Goal: Transaction & Acquisition: Purchase product/service

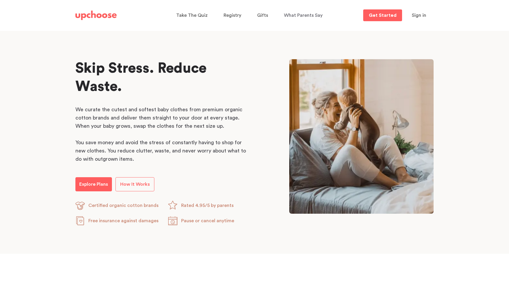
scroll to position [262, 0]
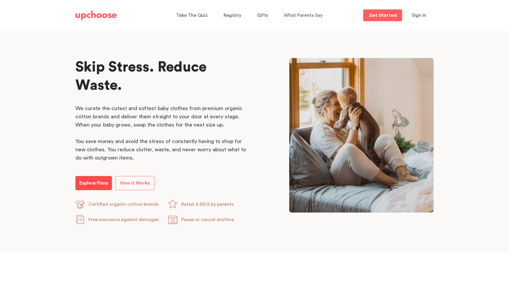
click at [100, 181] on p "Explore Plans" at bounding box center [93, 183] width 29 height 7
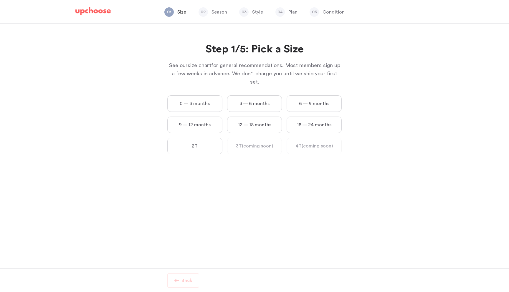
click at [200, 95] on label "0 — 3 months" at bounding box center [194, 103] width 55 height 16
click at [0, 0] on months "0 — 3 months" at bounding box center [0, 0] width 0 height 0
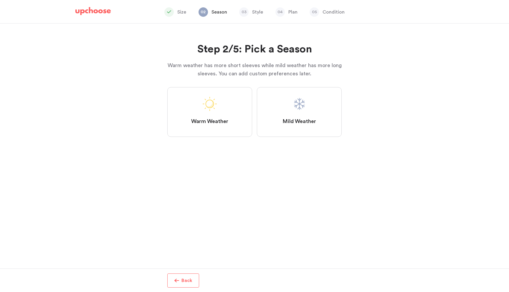
click at [210, 106] on span at bounding box center [210, 104] width 14 height 14
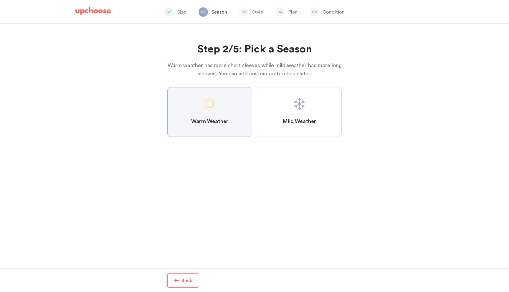
click at [0, 0] on Weather "Warm Weather" at bounding box center [0, 0] width 0 height 0
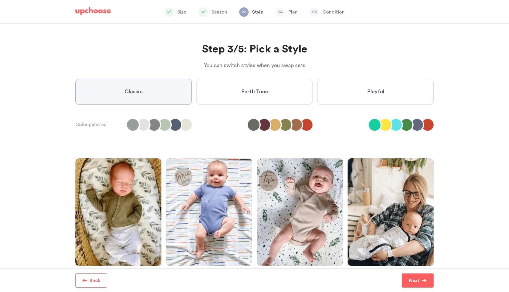
click at [268, 126] on li at bounding box center [264, 125] width 12 height 12
click at [269, 95] on label "Earth Tone" at bounding box center [255, 92] width 116 height 26
click at [0, 0] on Tone "Earth Tone" at bounding box center [0, 0] width 0 height 0
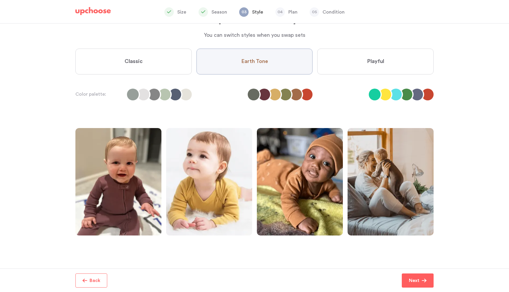
scroll to position [48, 0]
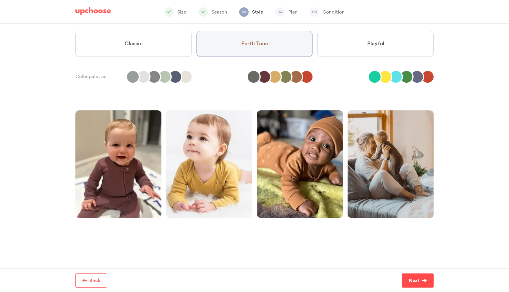
click at [414, 279] on p "Next" at bounding box center [414, 280] width 11 height 7
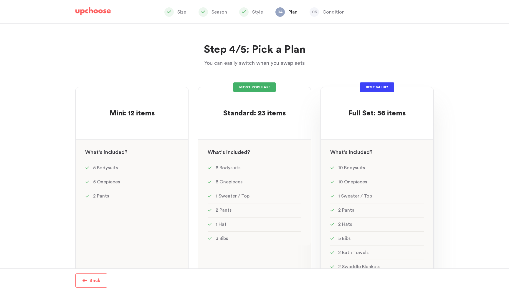
scroll to position [8, 0]
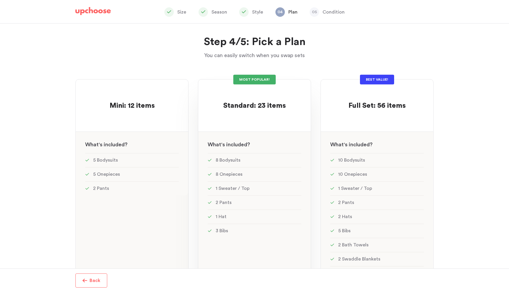
click at [266, 78] on div "MOST POPULAR!" at bounding box center [254, 80] width 42 height 10
